Goal: Task Accomplishment & Management: Manage account settings

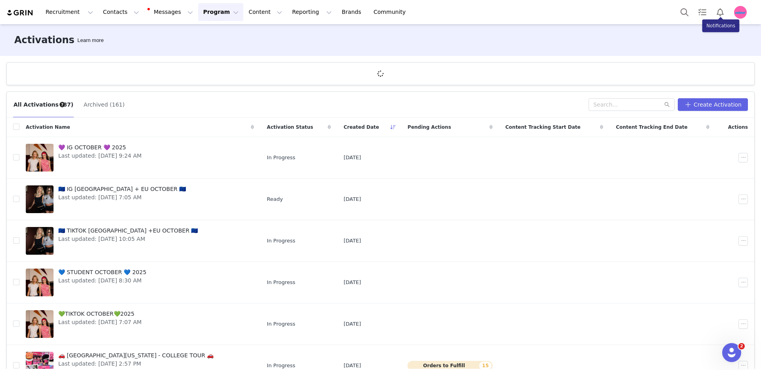
click at [743, 12] on img "Profile" at bounding box center [740, 12] width 13 height 13
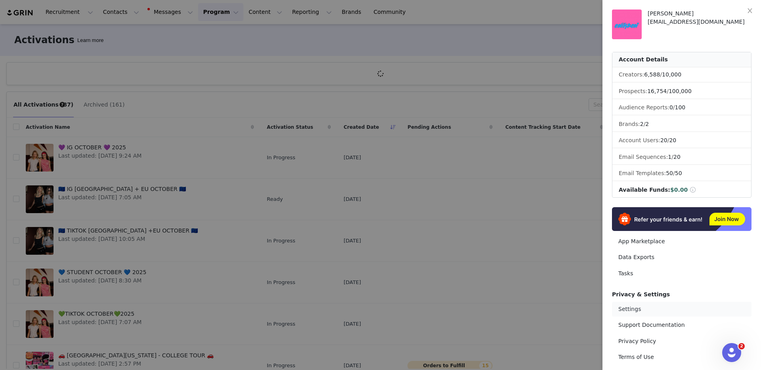
click at [633, 305] on link "Settings" at bounding box center [681, 309] width 139 height 15
select select "[GEOGRAPHIC_DATA]/[GEOGRAPHIC_DATA]"
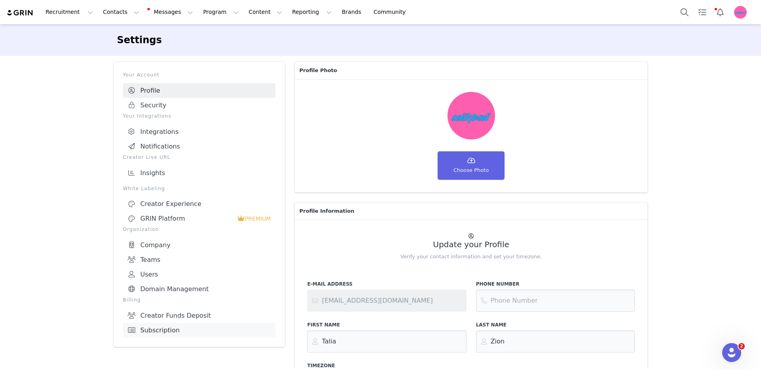
click at [171, 323] on link "Subscription" at bounding box center [199, 330] width 153 height 15
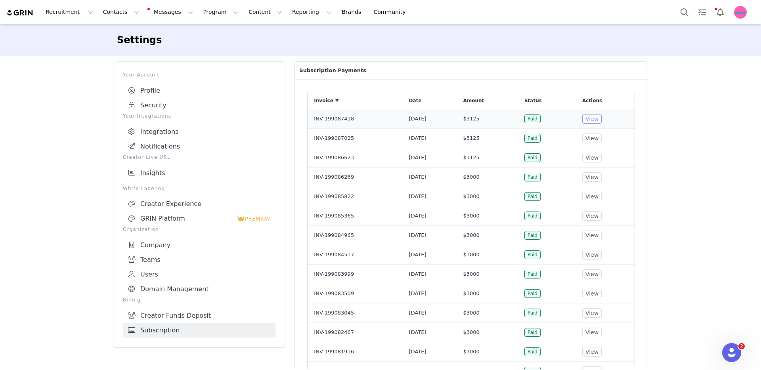
click at [601, 119] on button "View" at bounding box center [591, 119] width 19 height 10
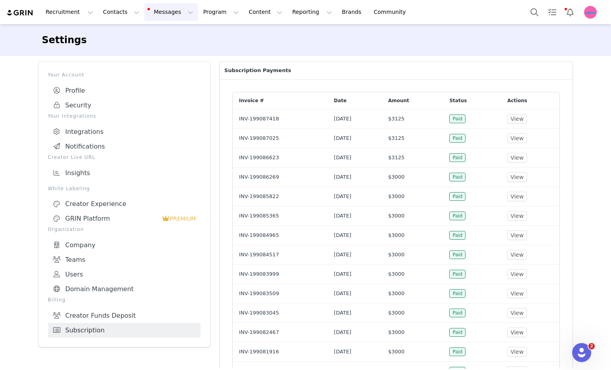
click at [144, 11] on button "Messages Messages" at bounding box center [170, 12] width 53 height 18
click at [119, 14] on button "Contacts Contacts" at bounding box center [121, 12] width 46 height 18
click at [128, 49] on div "Prospects" at bounding box center [123, 50] width 53 height 8
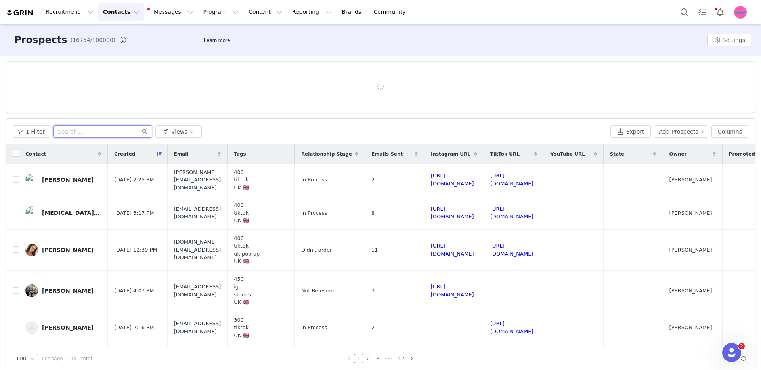
click at [79, 132] on input "text" at bounding box center [102, 131] width 99 height 13
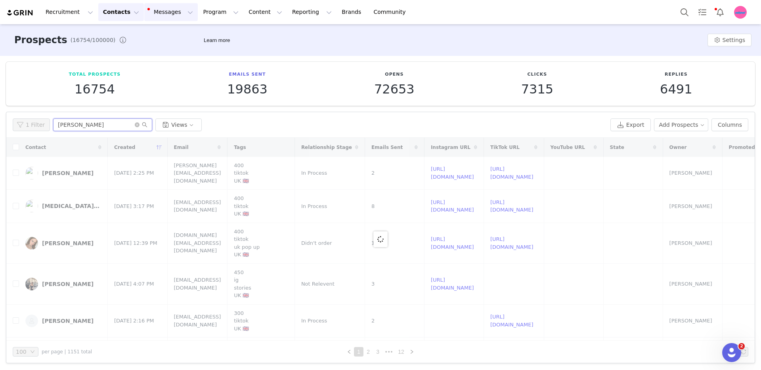
type input "[PERSON_NAME]"
